Goal: Information Seeking & Learning: Check status

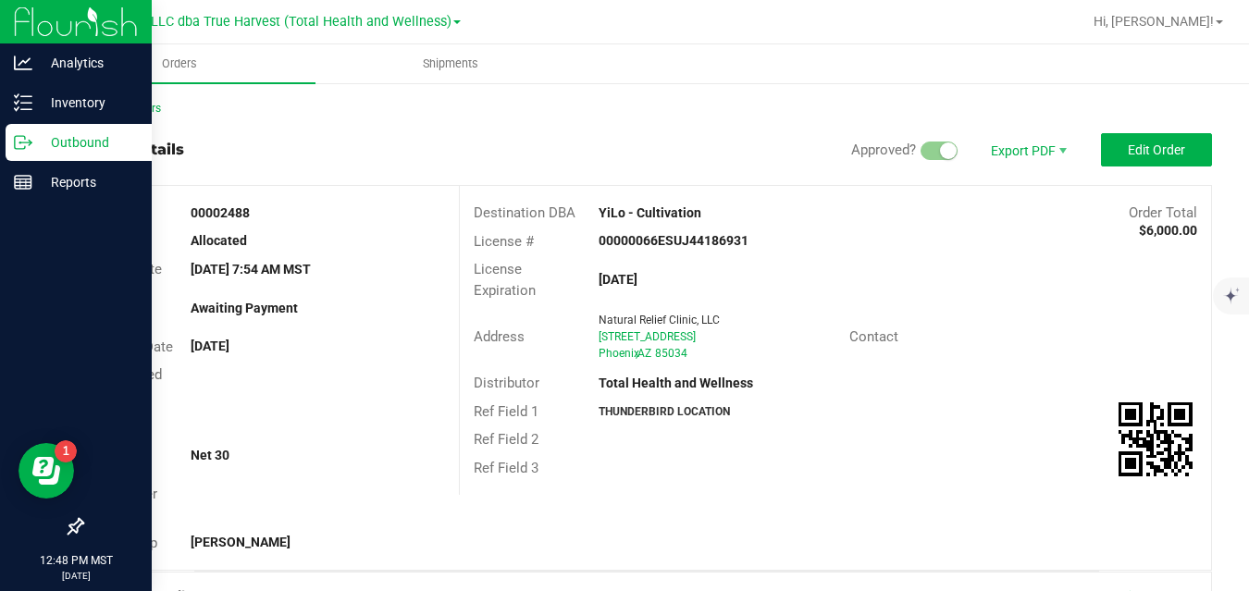
click at [32, 141] on p "Outbound" at bounding box center [87, 142] width 111 height 22
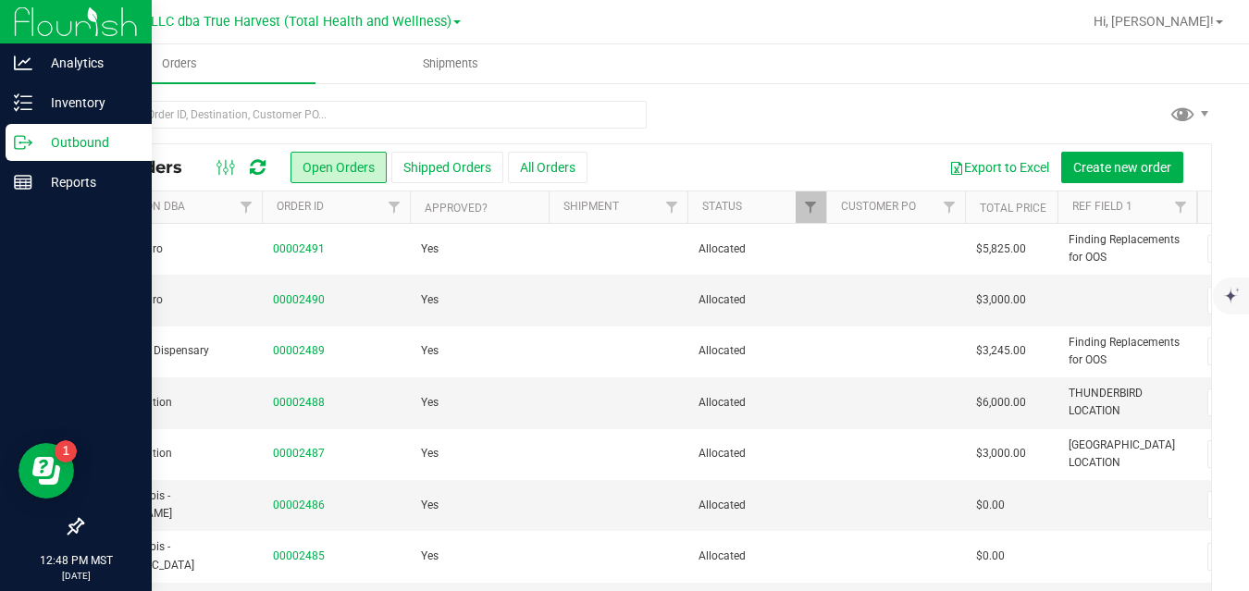
scroll to position [0, 274]
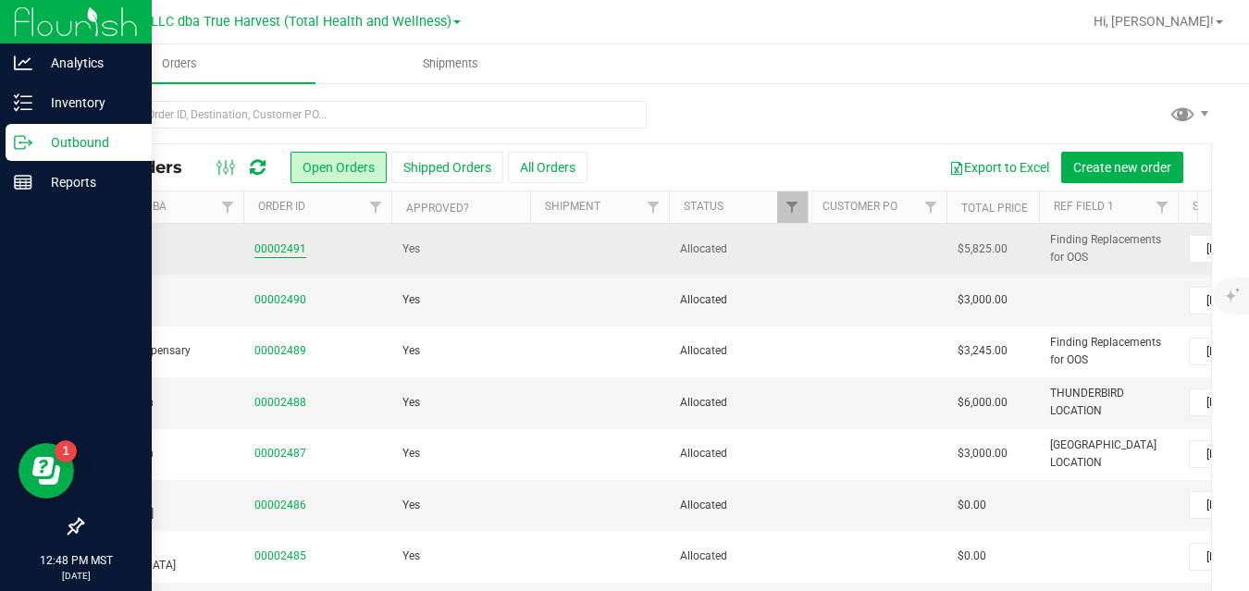
click at [277, 250] on link "00002491" at bounding box center [280, 249] width 52 height 18
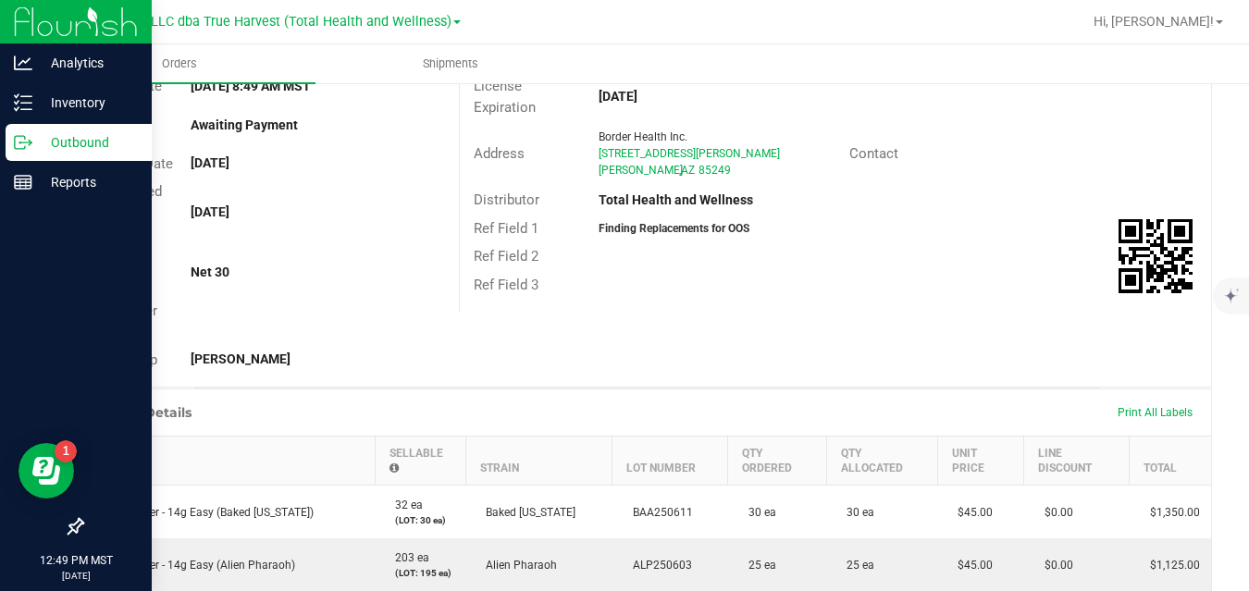
scroll to position [179, 0]
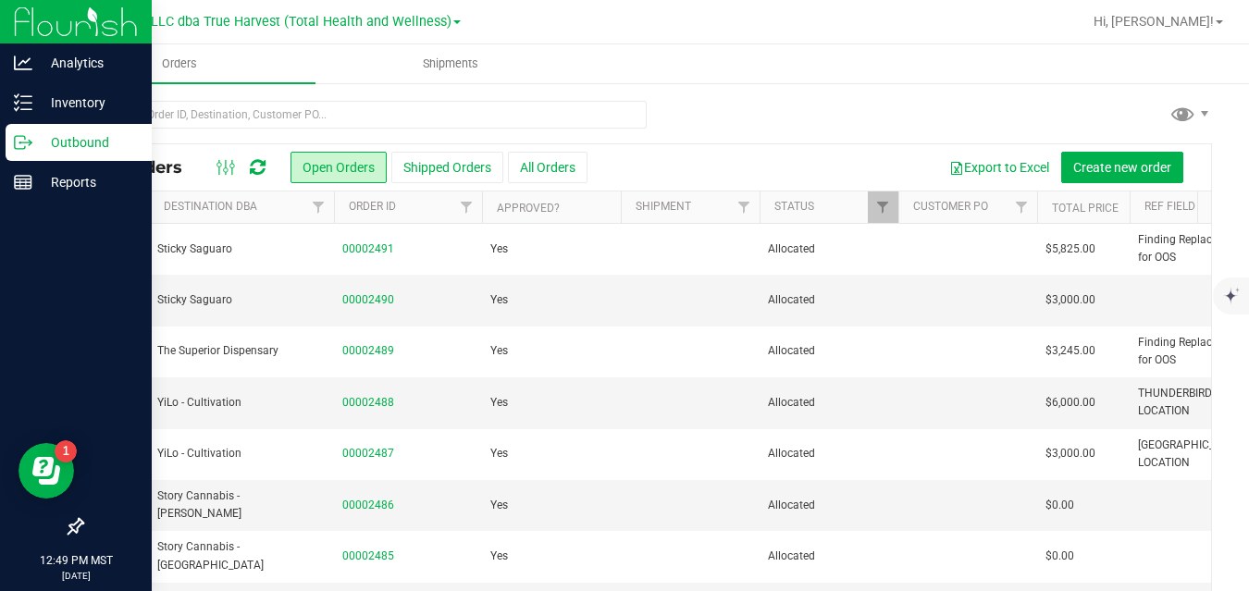
scroll to position [0, 186]
click at [383, 298] on link "00002490" at bounding box center [368, 300] width 52 height 18
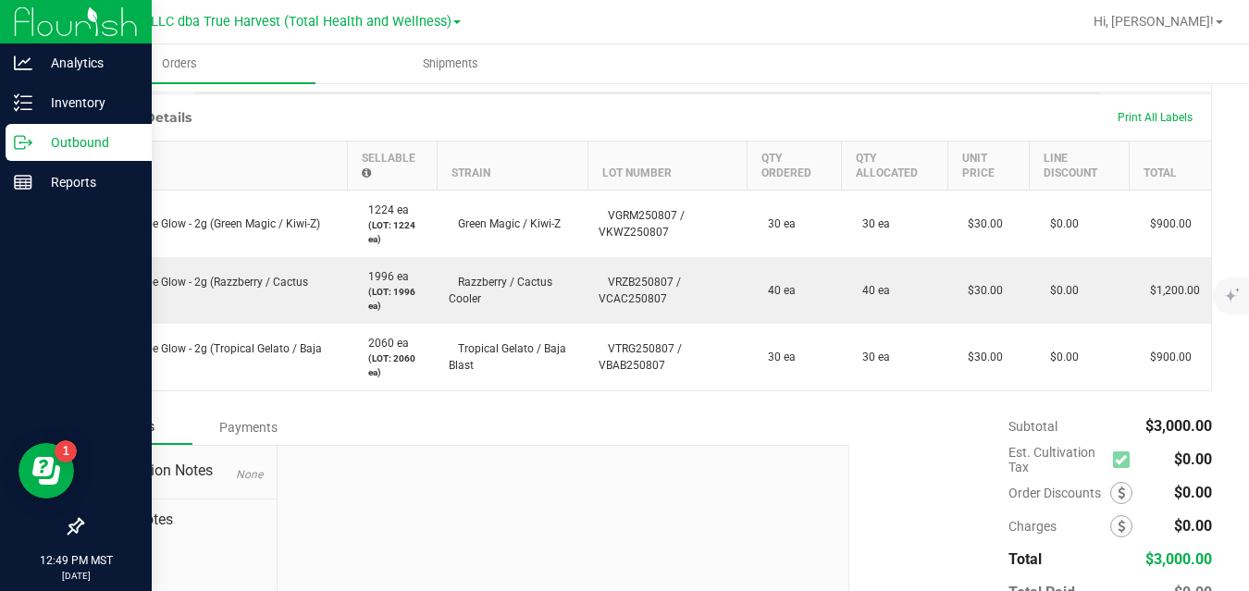
click at [32, 148] on p "Outbound" at bounding box center [87, 142] width 111 height 22
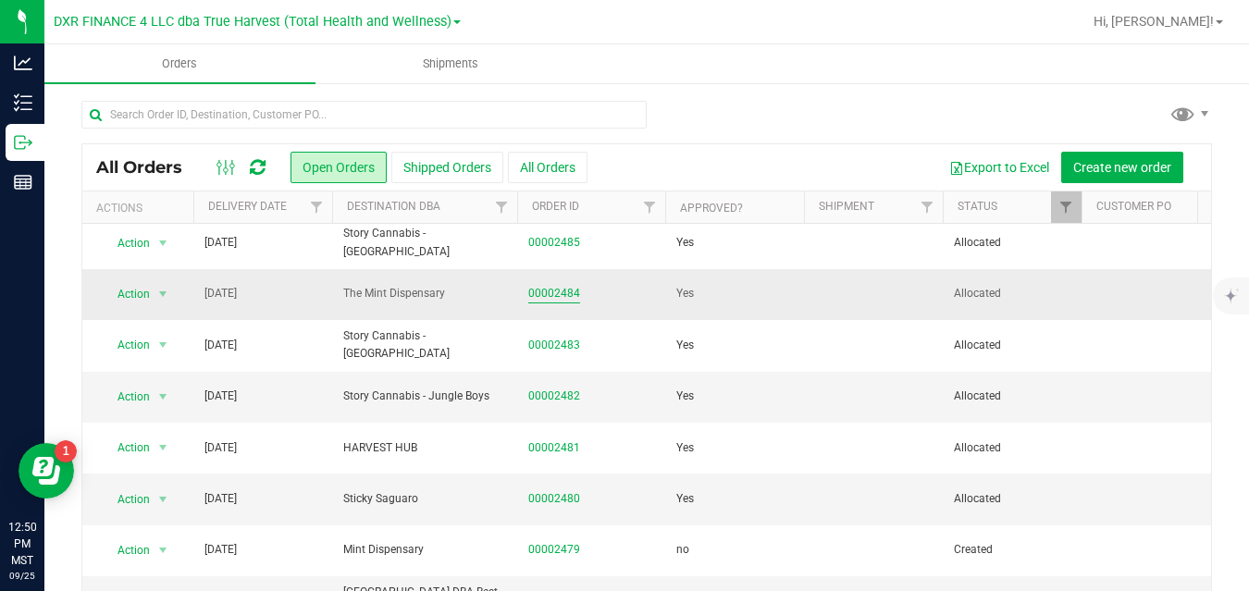
click at [556, 298] on link "00002484" at bounding box center [554, 294] width 52 height 18
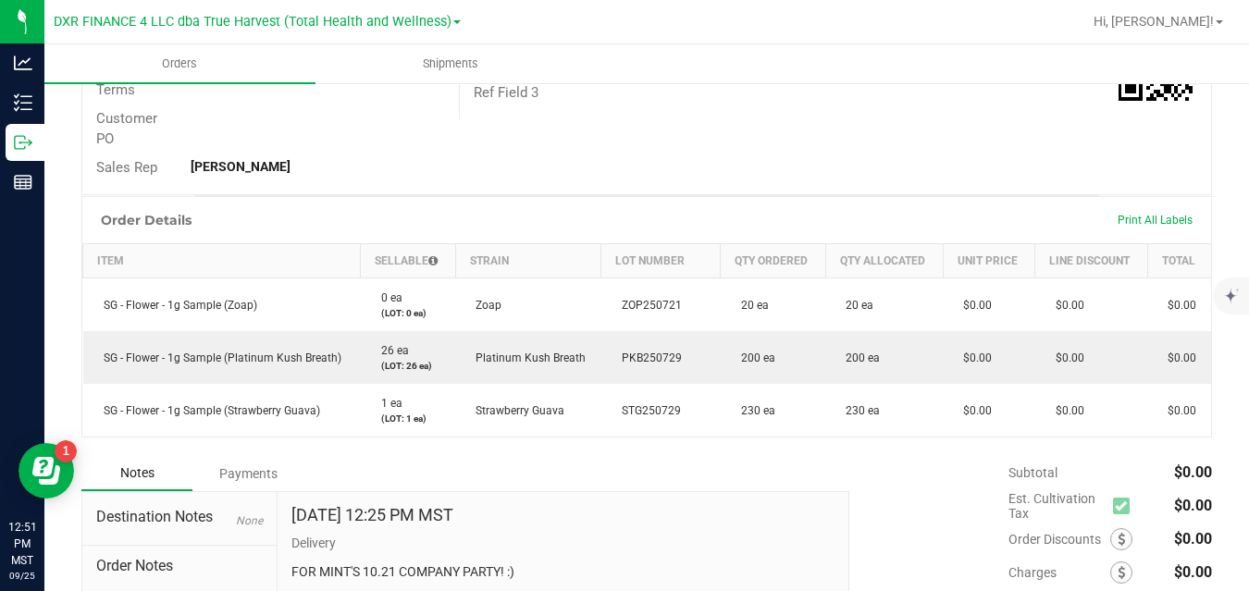
scroll to position [360, 0]
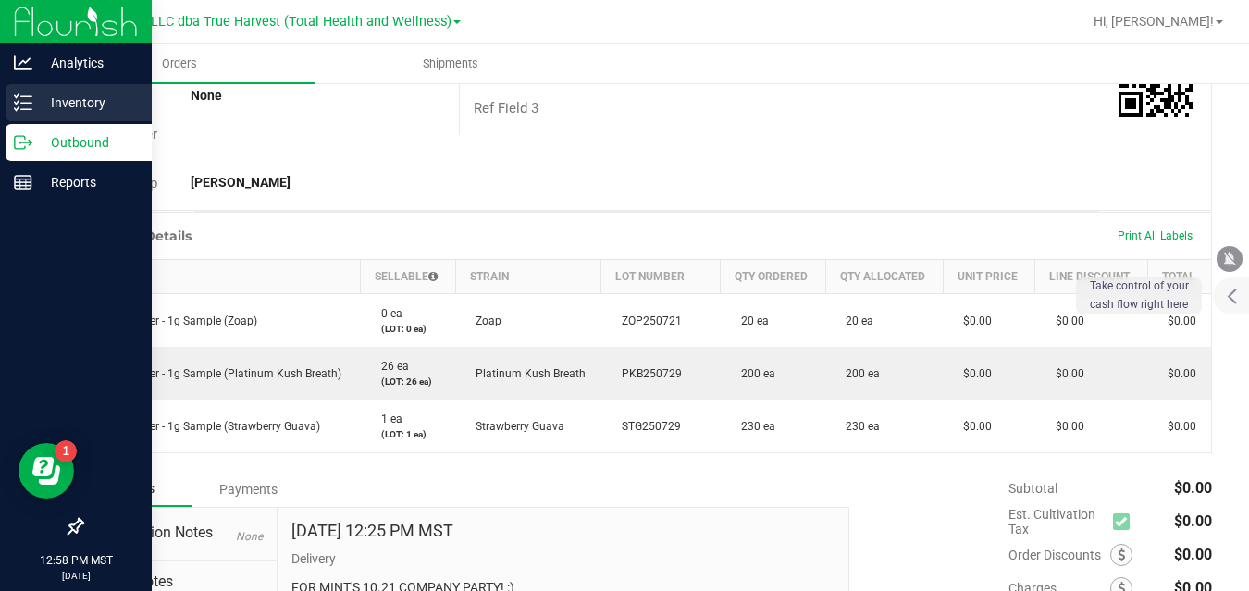
click at [42, 93] on p "Inventory" at bounding box center [87, 103] width 111 height 22
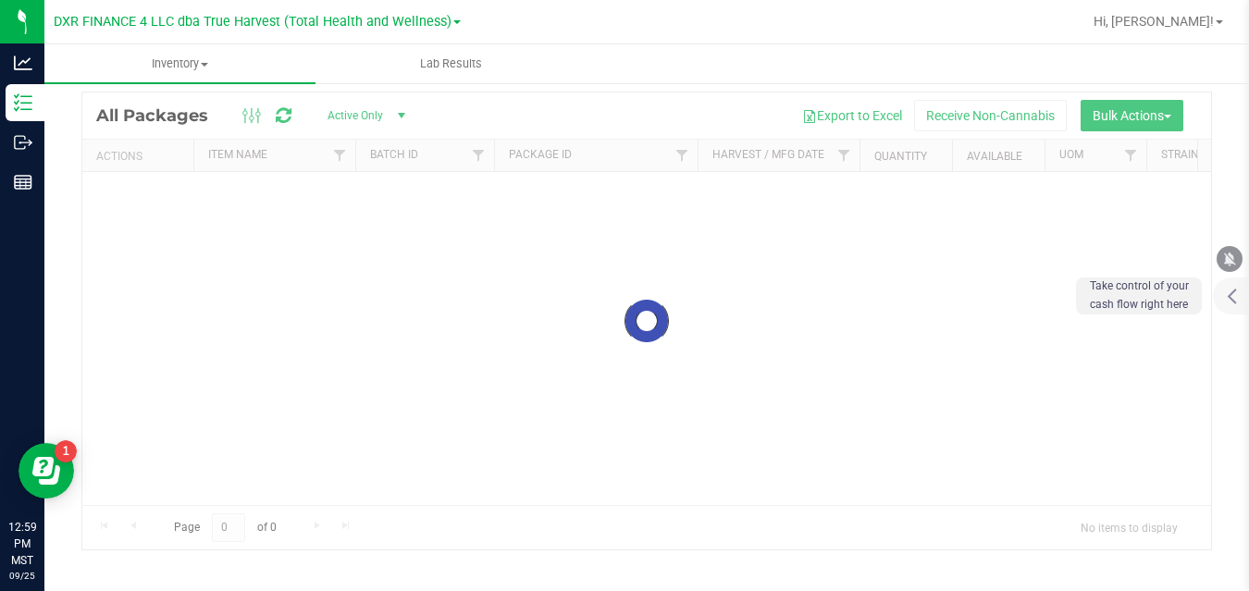
scroll to position [55, 0]
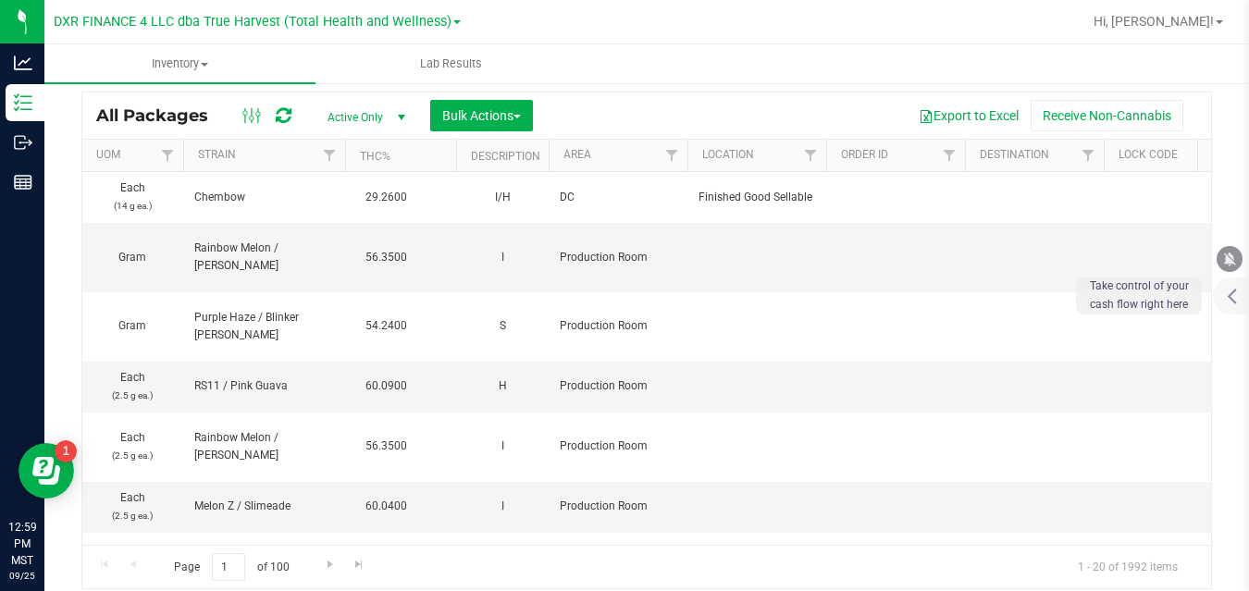
scroll to position [0, 1926]
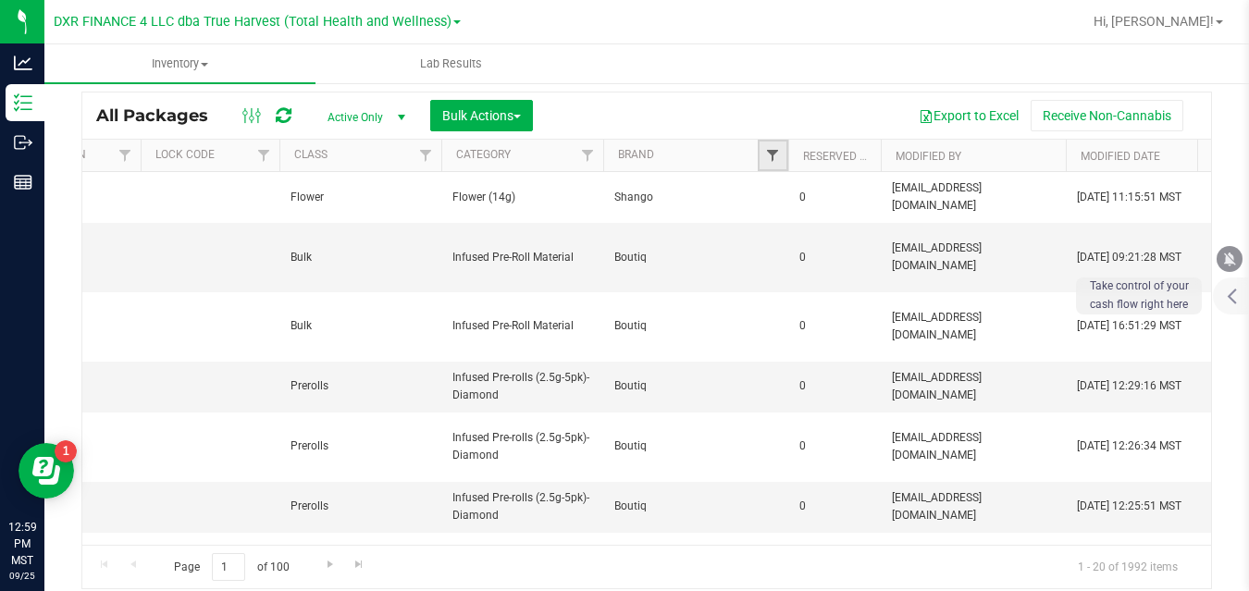
click at [780, 154] on span "Filter" at bounding box center [772, 155] width 15 height 15
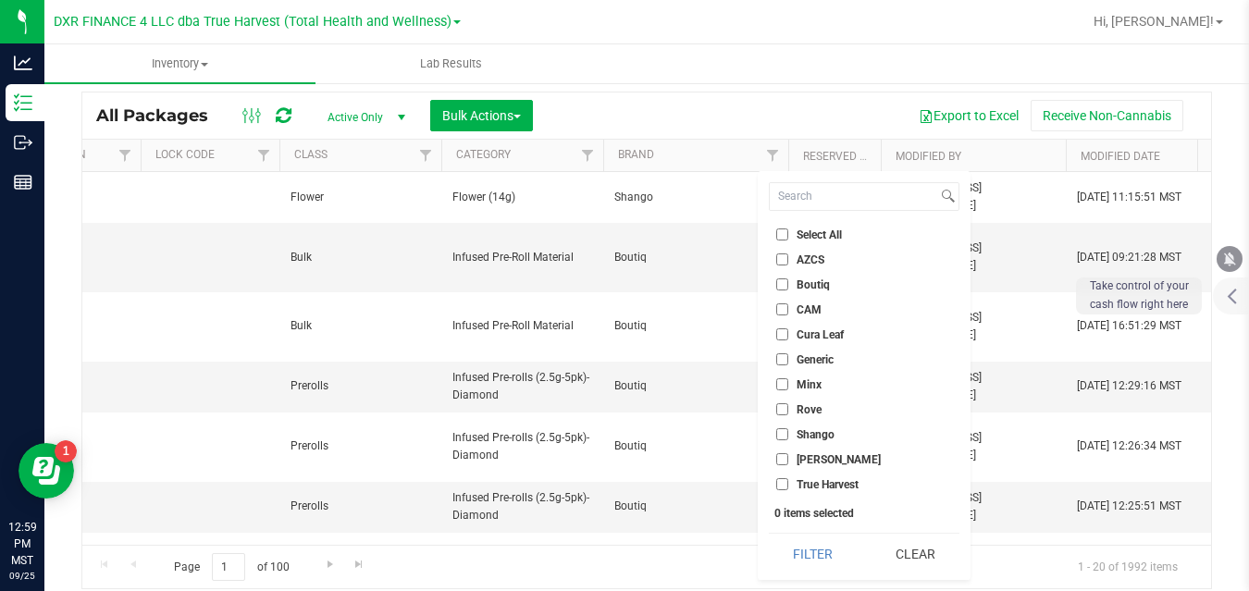
click at [809, 485] on span "True Harvest" at bounding box center [827, 484] width 62 height 11
click at [788, 485] on input "True Harvest" at bounding box center [782, 484] width 12 height 12
checkbox input "true"
click at [805, 549] on button "Filter" at bounding box center [813, 554] width 89 height 41
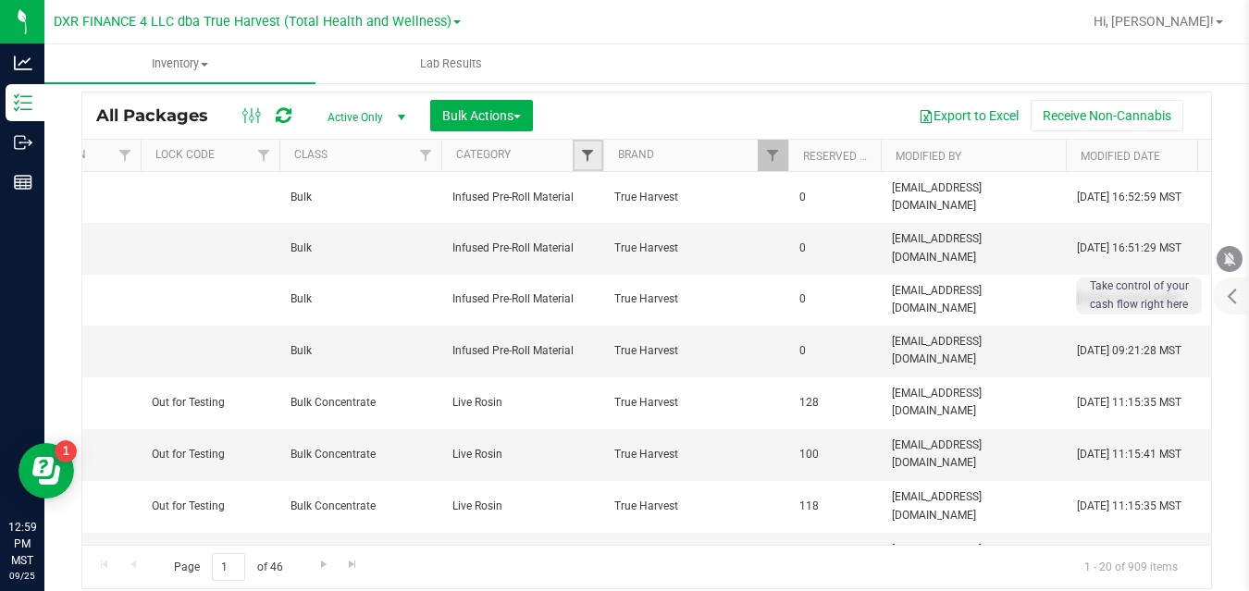
click at [590, 154] on span "Filter" at bounding box center [587, 155] width 15 height 15
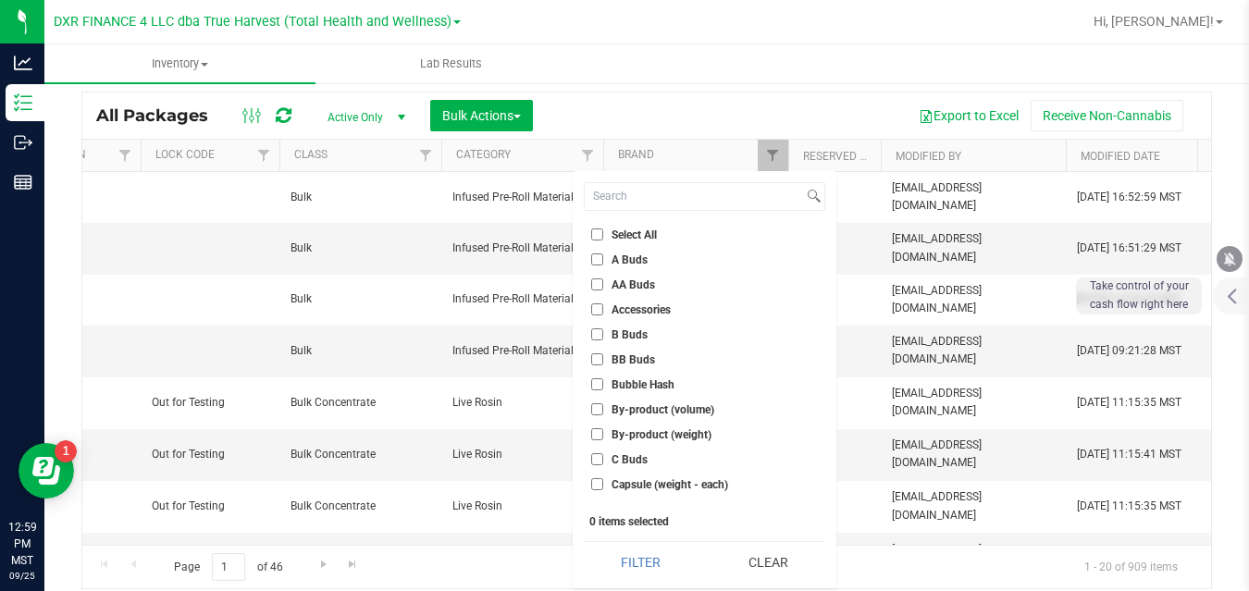
click at [615, 259] on span "A Buds" at bounding box center [629, 259] width 36 height 11
click at [603, 259] on input "A Buds" at bounding box center [597, 259] width 12 height 12
checkbox input "true"
click at [642, 547] on button "Filter" at bounding box center [641, 562] width 114 height 41
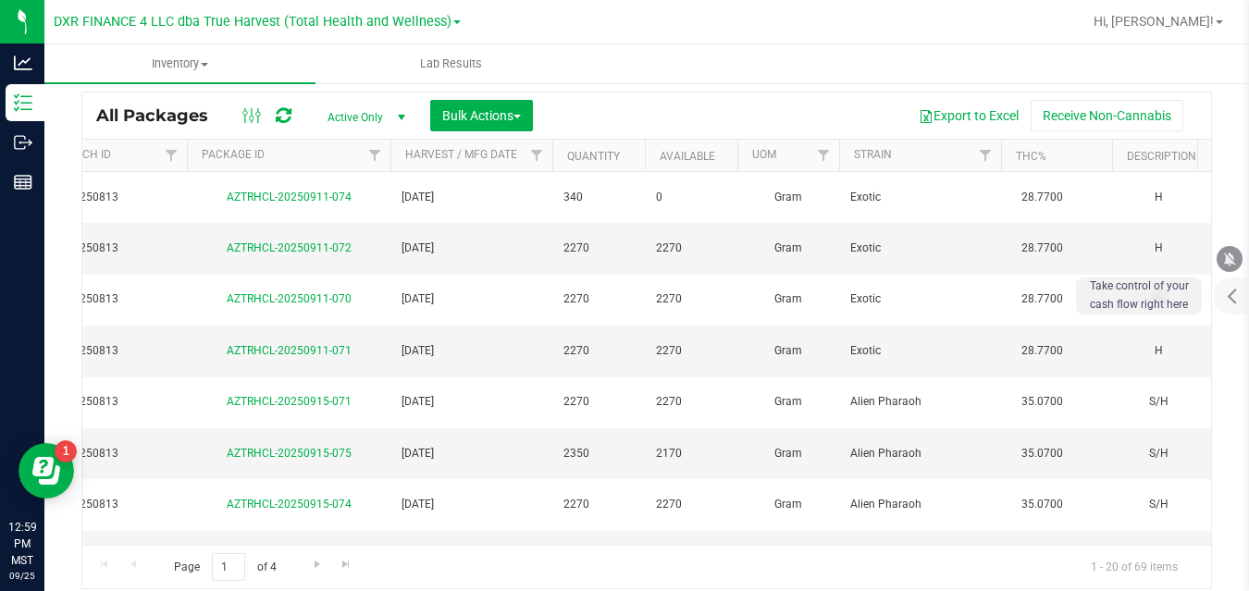
scroll to position [0, 408]
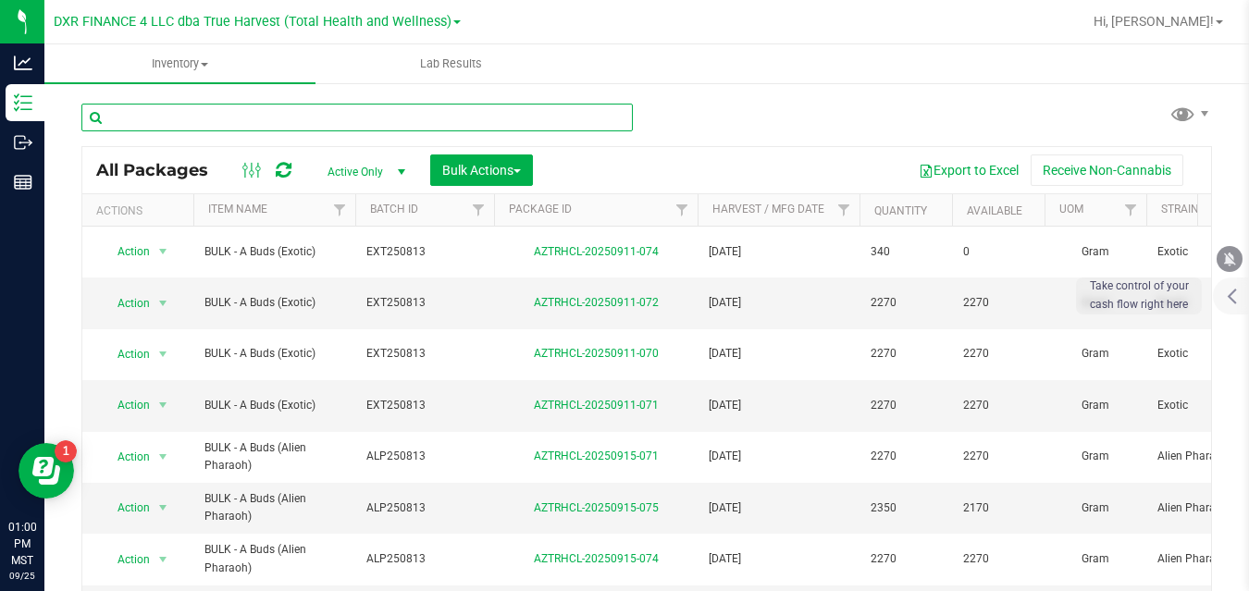
click at [358, 113] on input "text" at bounding box center [356, 118] width 551 height 28
paste input "DVD250821"
type input "DVD250821"
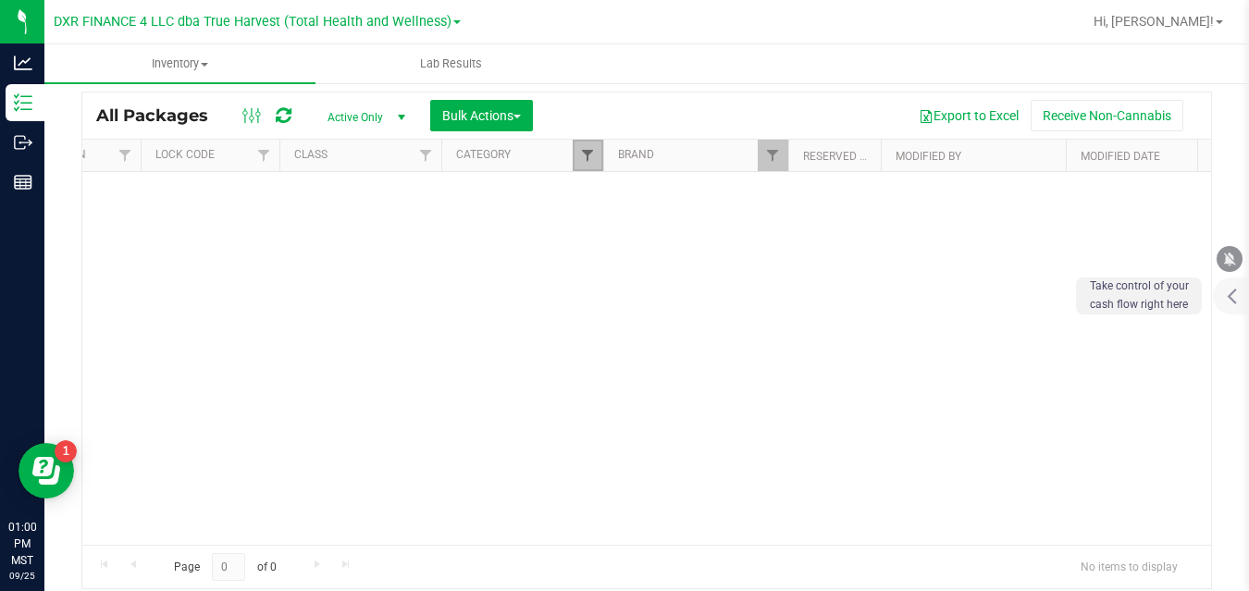
click at [591, 151] on span "Filter" at bounding box center [587, 155] width 15 height 15
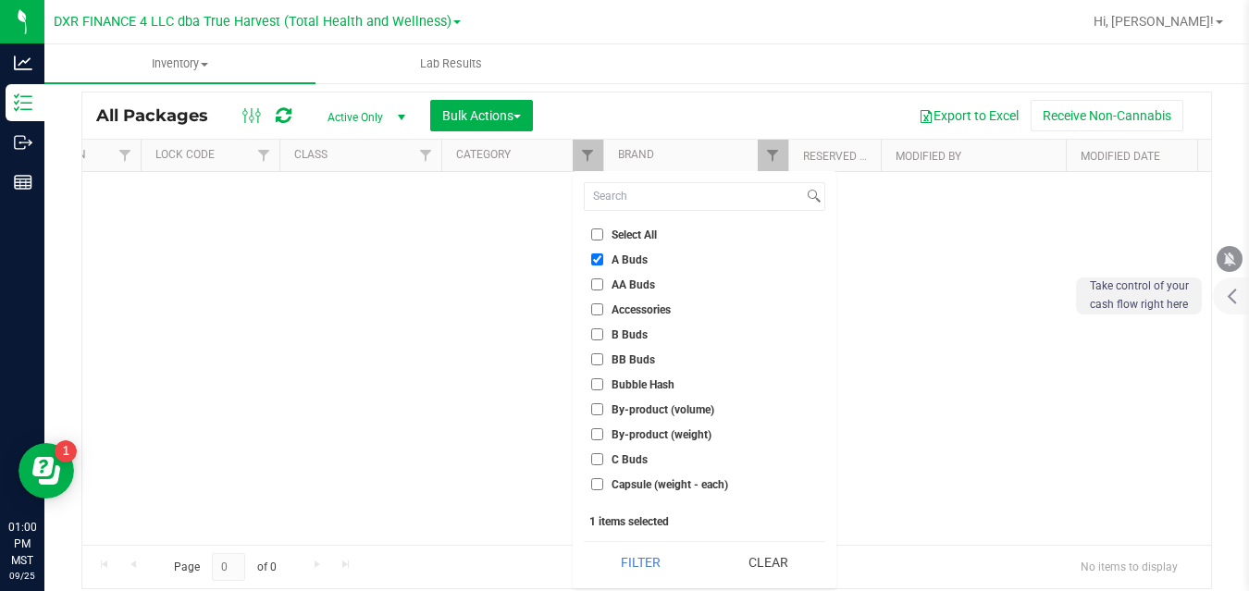
click at [633, 263] on span "A Buds" at bounding box center [629, 259] width 36 height 11
click at [603, 263] on input "A Buds" at bounding box center [597, 259] width 12 height 12
checkbox input "false"
click at [767, 558] on button "Clear" at bounding box center [767, 562] width 115 height 41
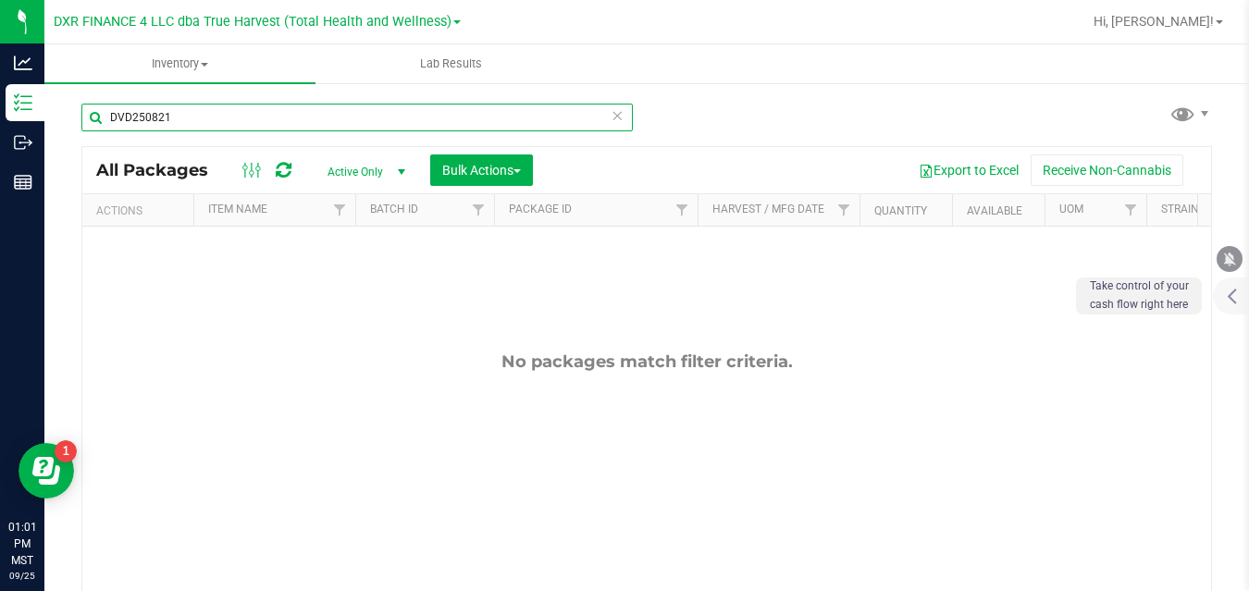
click at [231, 117] on input "DVD250821" at bounding box center [356, 118] width 551 height 28
paste input "KMN"
click at [189, 118] on input "KMN250821" at bounding box center [356, 118] width 551 height 28
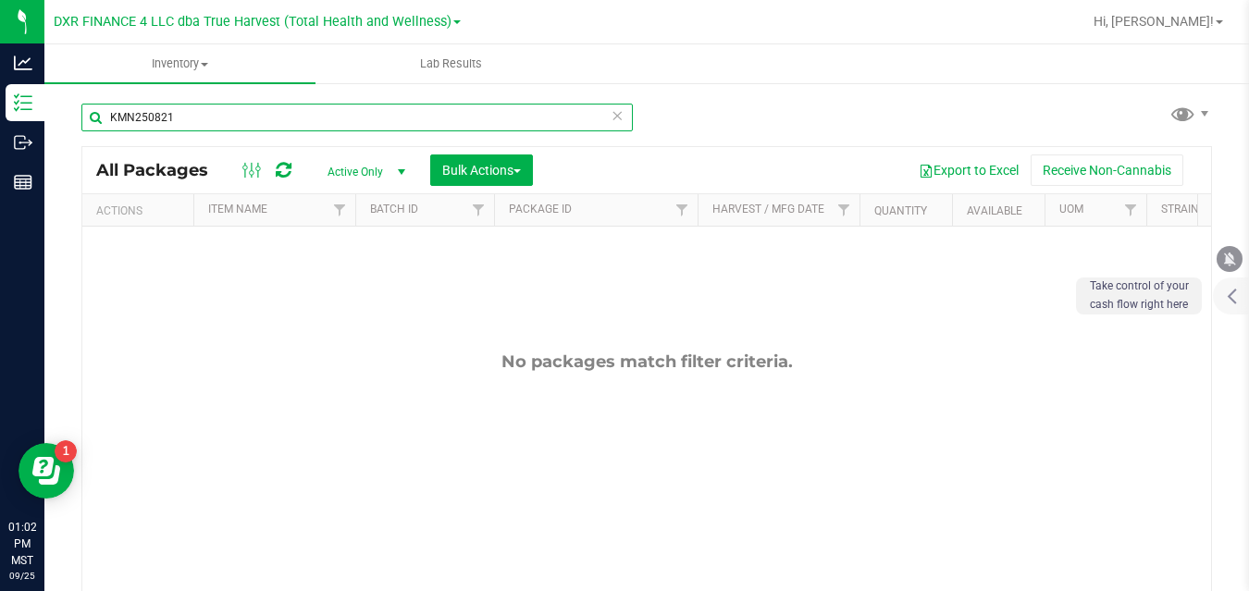
click at [189, 118] on input "KMN250821" at bounding box center [356, 118] width 551 height 28
paste input "SOH"
click at [181, 122] on input "SOH250821" at bounding box center [356, 118] width 551 height 28
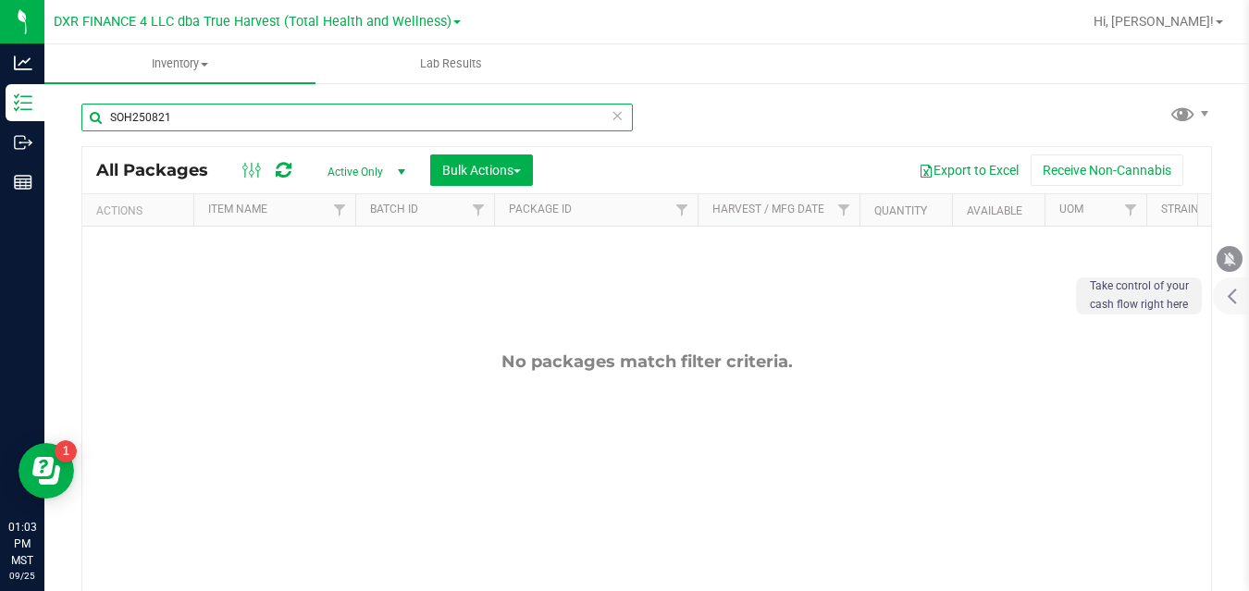
click at [181, 122] on input "SOH250821" at bounding box center [356, 118] width 551 height 28
paste input "ZOP"
type input "ZOP250821"
